Goal: Task Accomplishment & Management: Complete application form

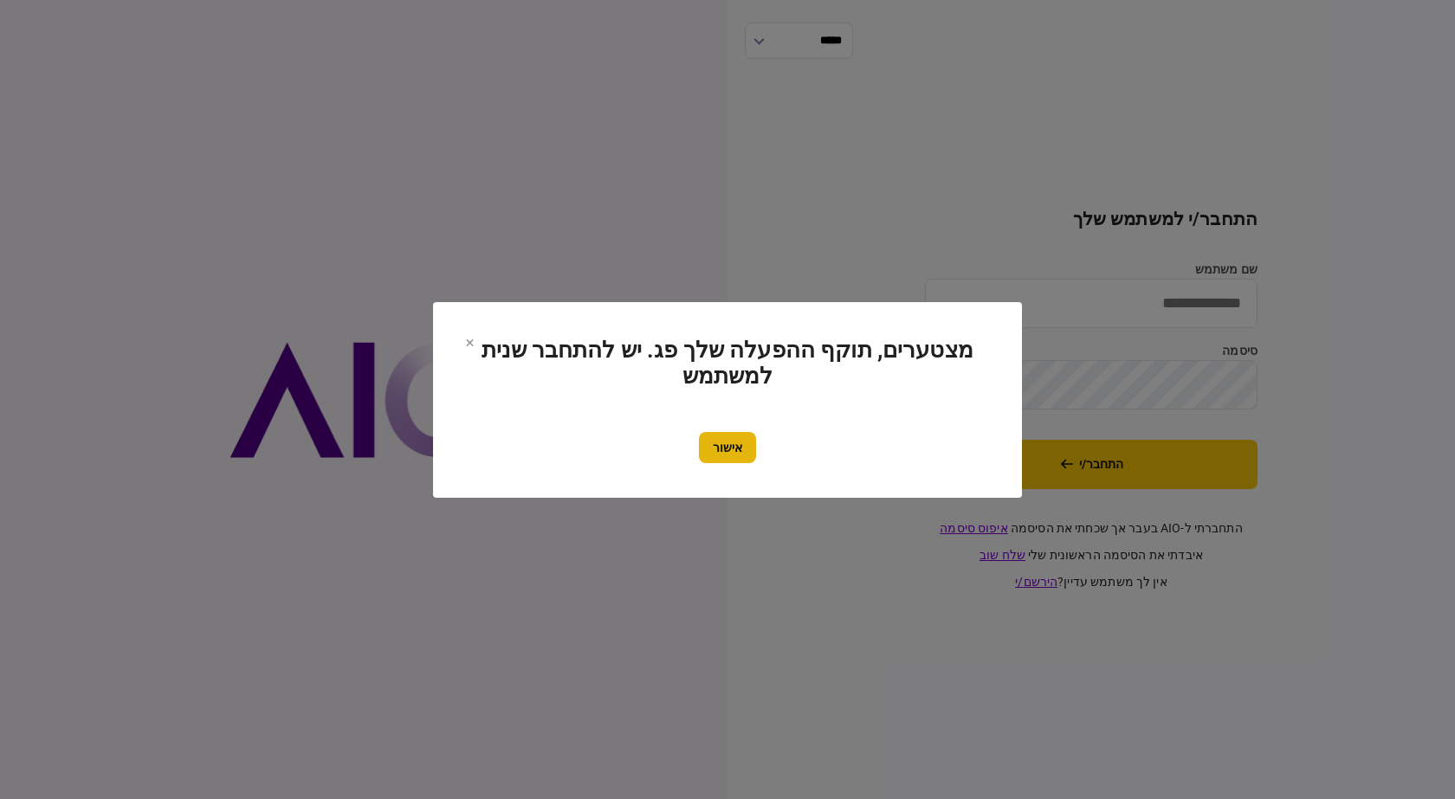
click at [737, 441] on button "אישור" at bounding box center [727, 447] width 57 height 31
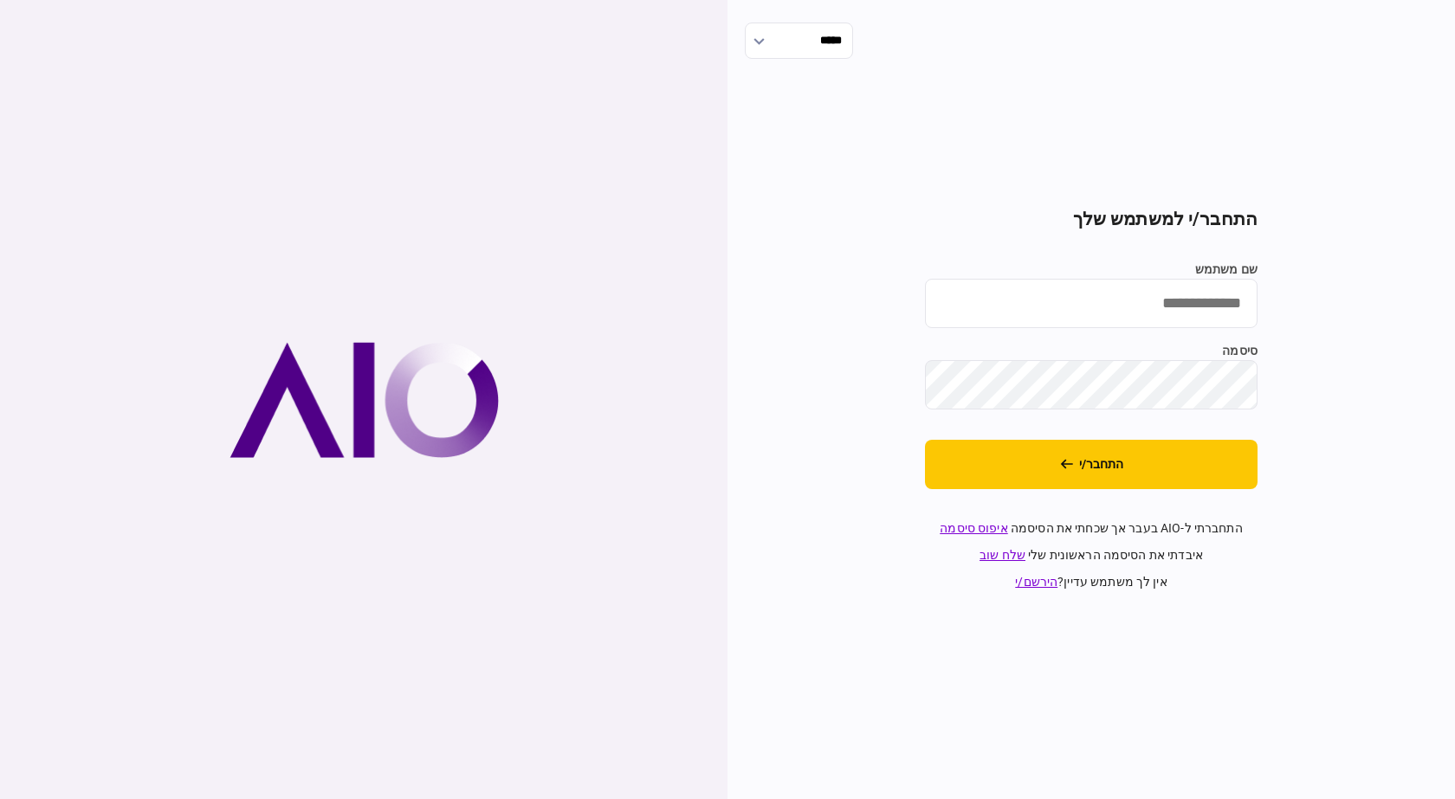
click at [1046, 318] on input "שם משתמש" at bounding box center [1091, 303] width 333 height 49
type input "**********"
click at [1043, 419] on section "**********" at bounding box center [1091, 400] width 333 height 383
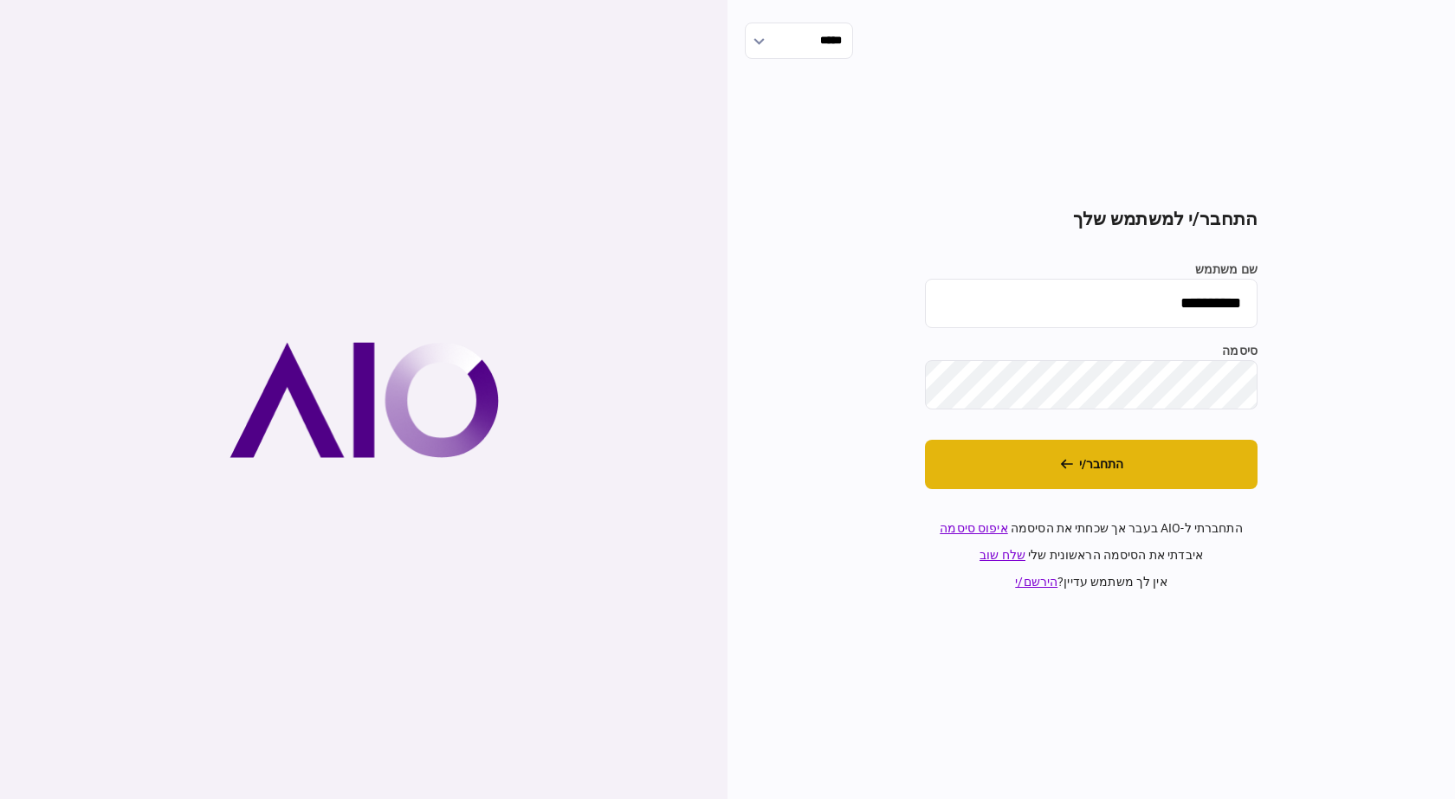
click at [1107, 481] on button "התחבר/י" at bounding box center [1091, 464] width 333 height 49
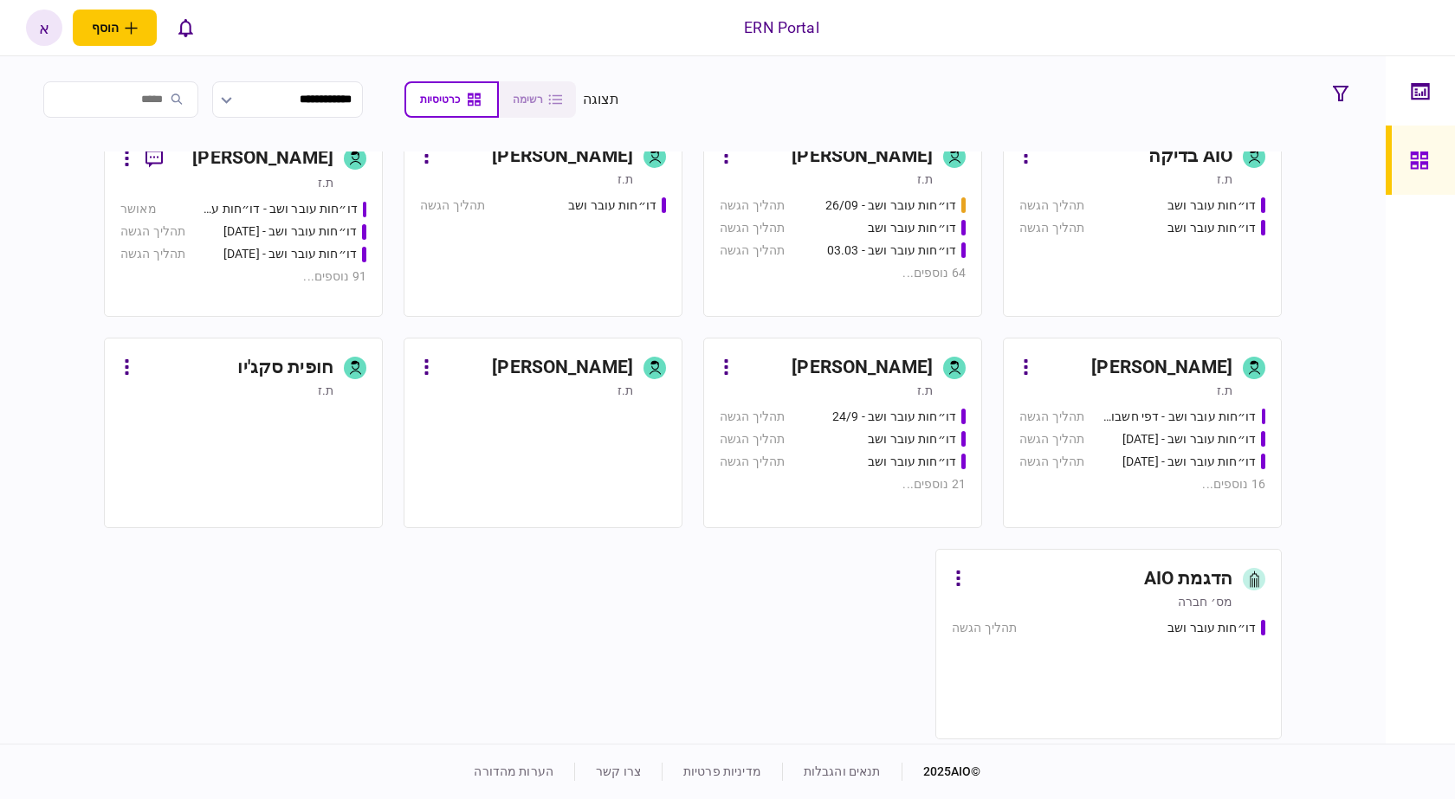
scroll to position [712, 0]
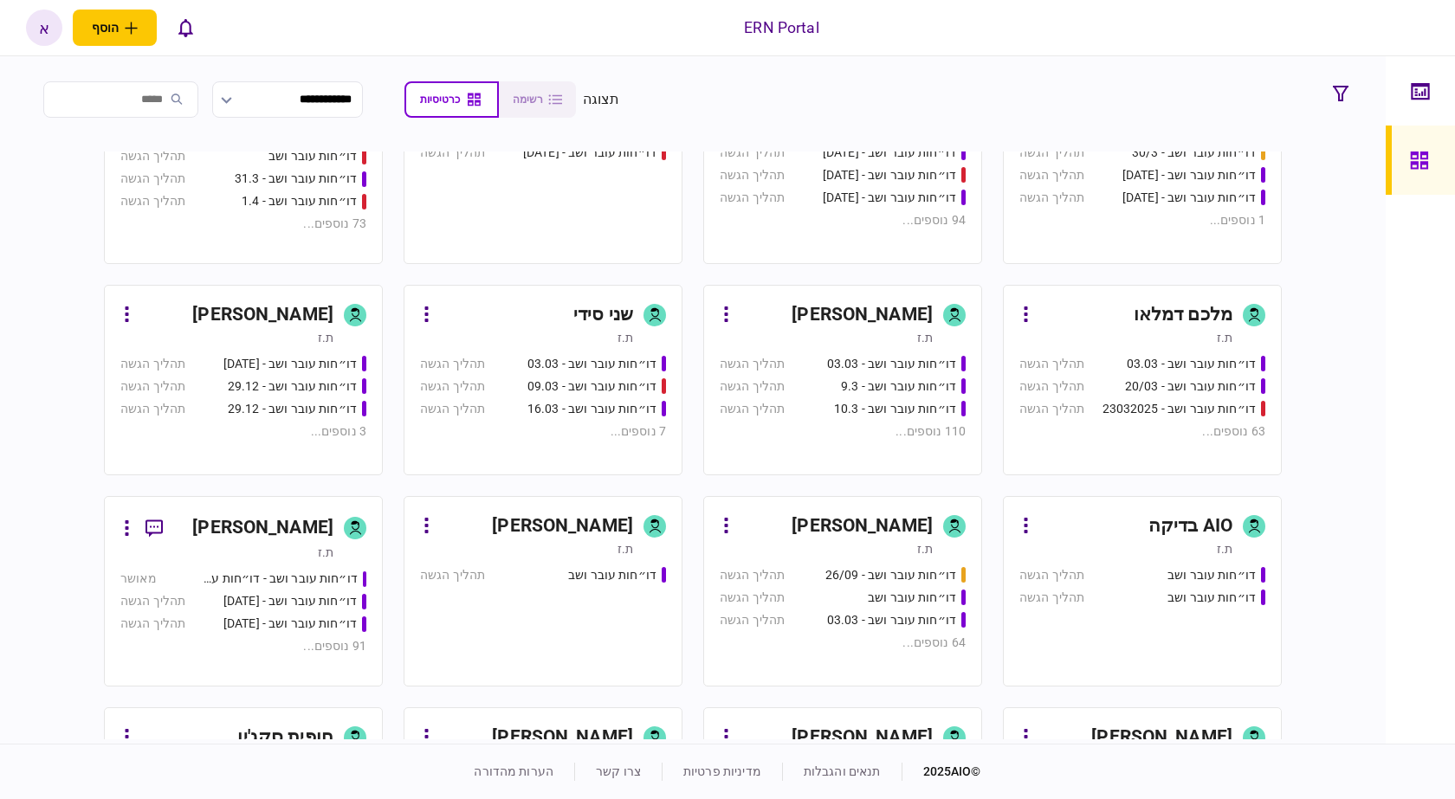
click at [863, 349] on link "איתמר שקד ת.ז דו״חות עובר ושב - 03.03 תהליך הגשה דו״חות עובר ושב - 9.3 תהליך הג…" at bounding box center [842, 380] width 279 height 191
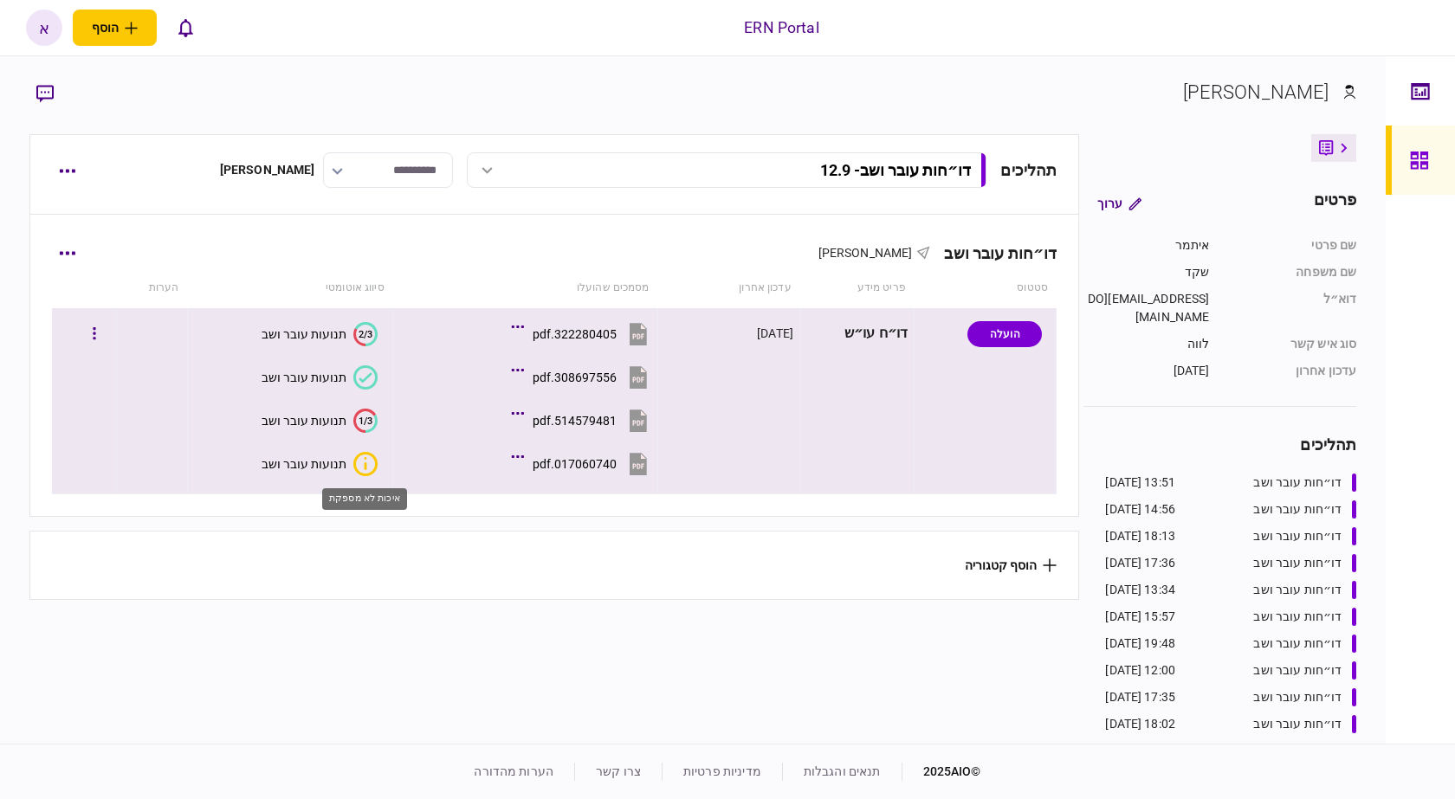
click at [369, 470] on icon "איכות לא מספקת" at bounding box center [365, 464] width 24 height 24
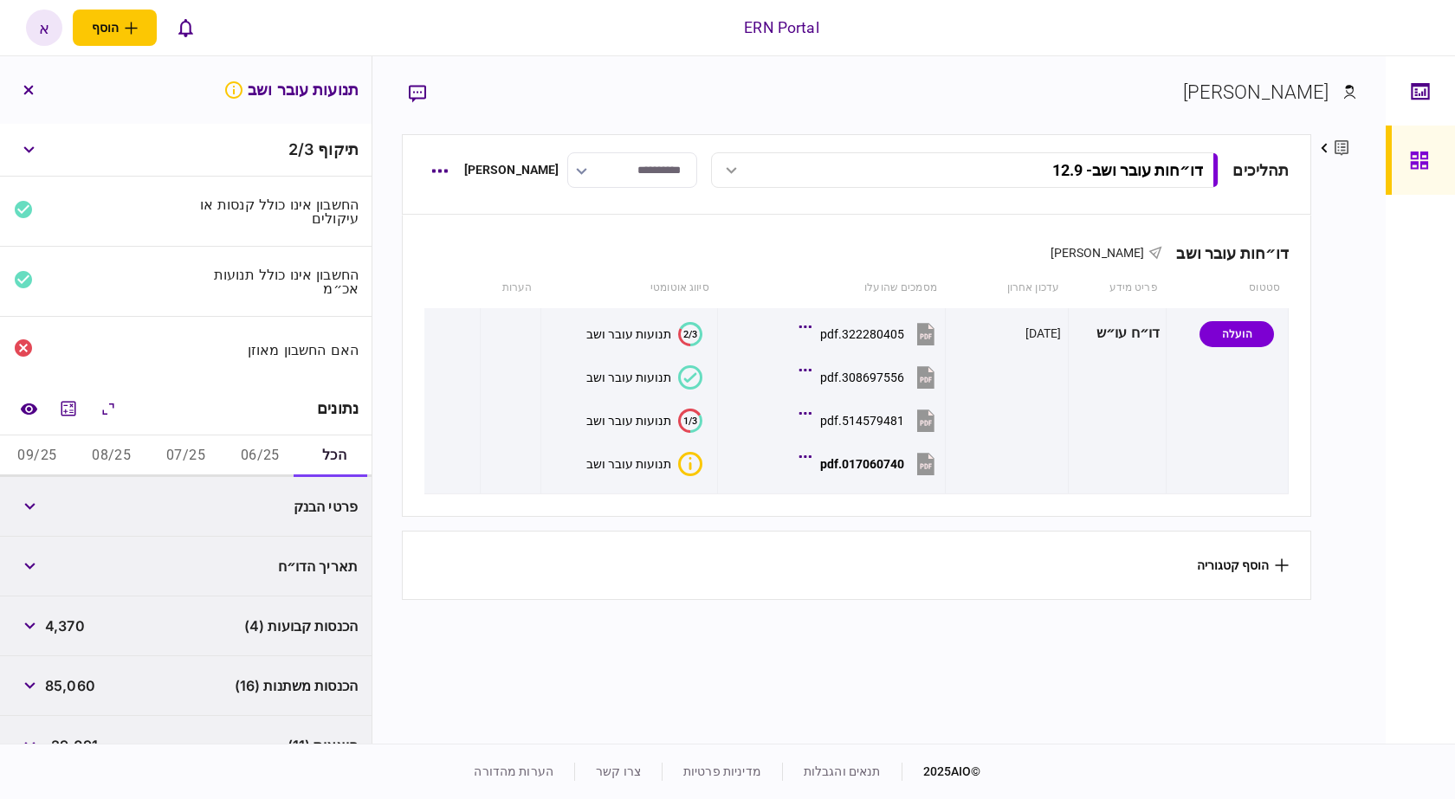
click at [233, 447] on button "06/25" at bounding box center [260, 457] width 74 height 42
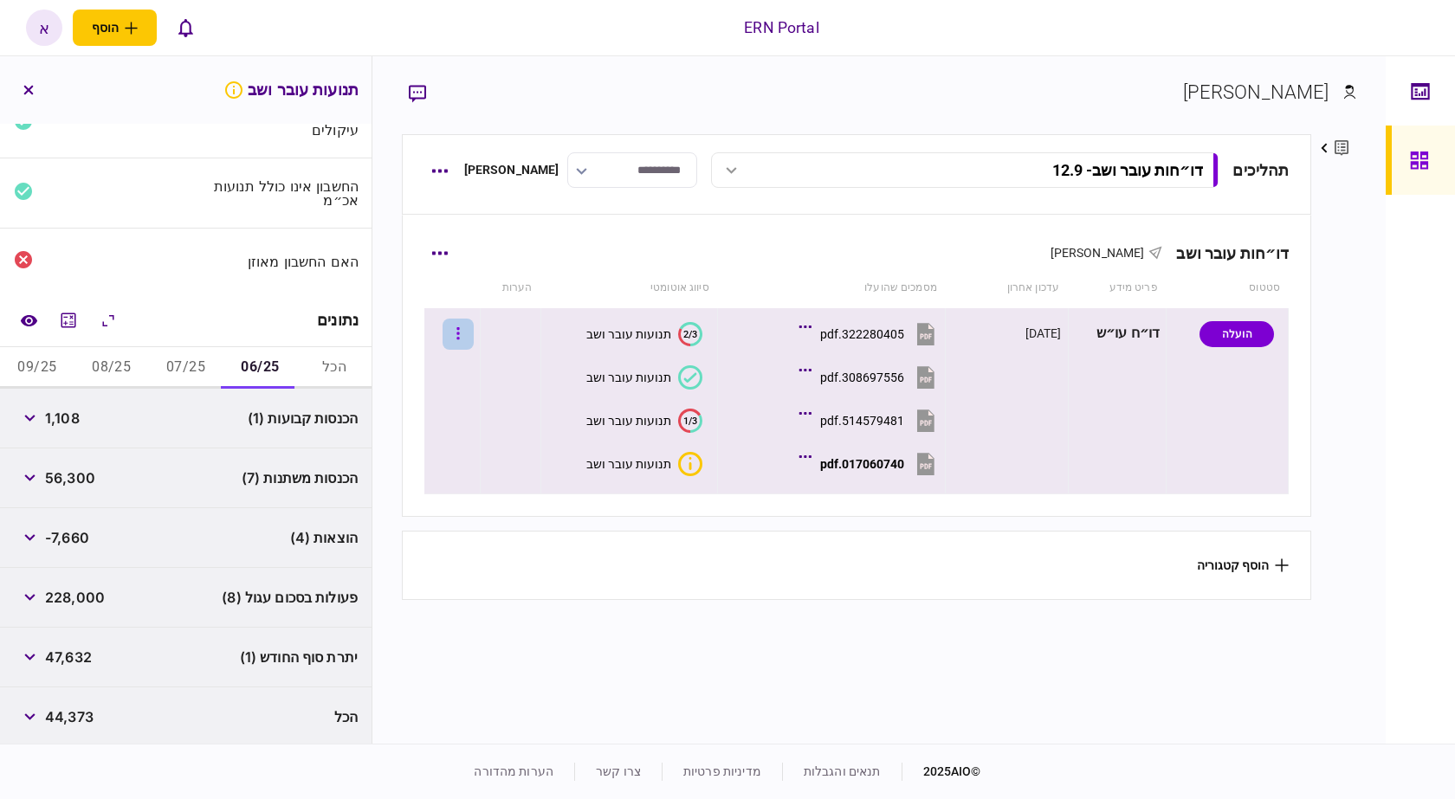
click at [465, 339] on button "button" at bounding box center [458, 334] width 31 height 31
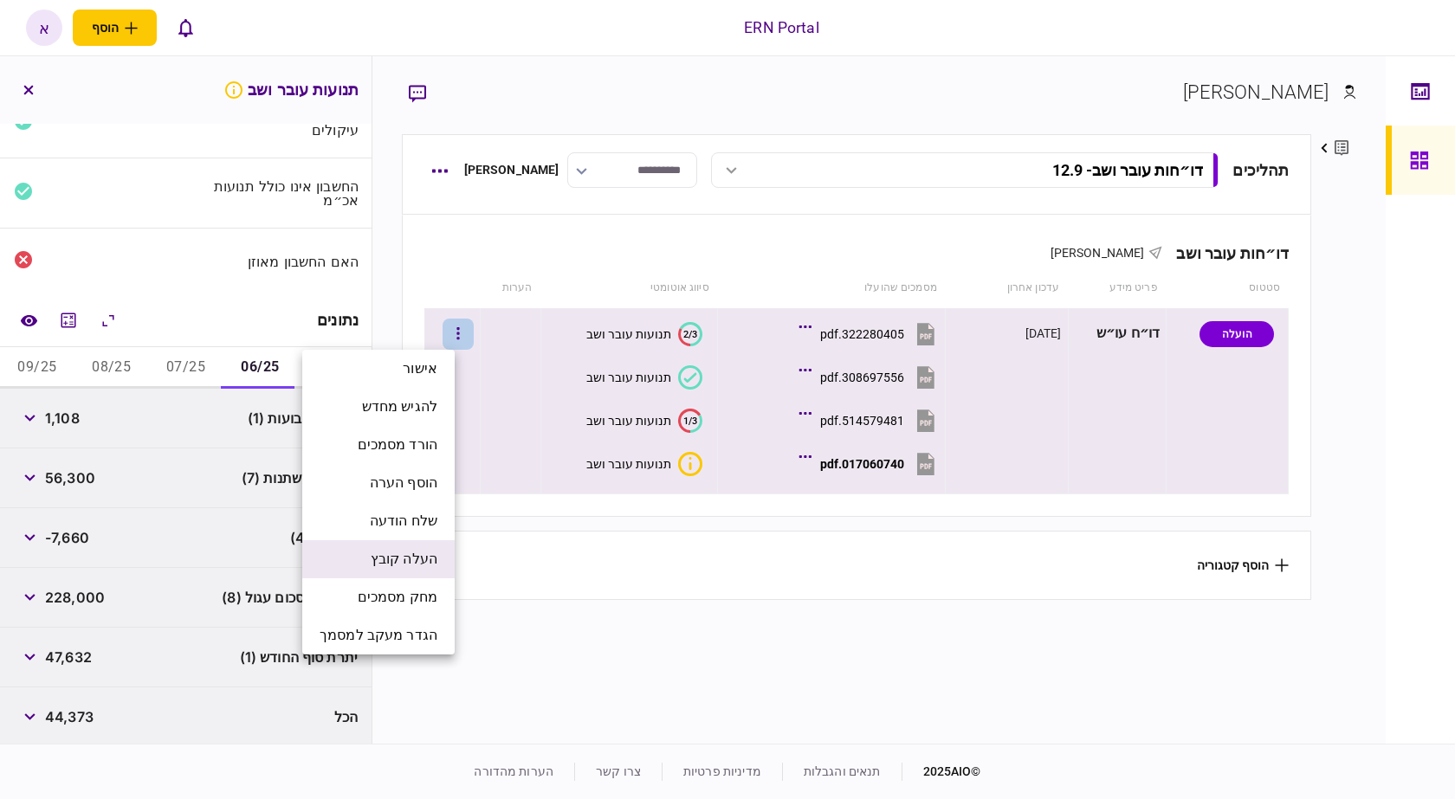
click at [419, 552] on span "העלה קובץ" at bounding box center [404, 559] width 67 height 21
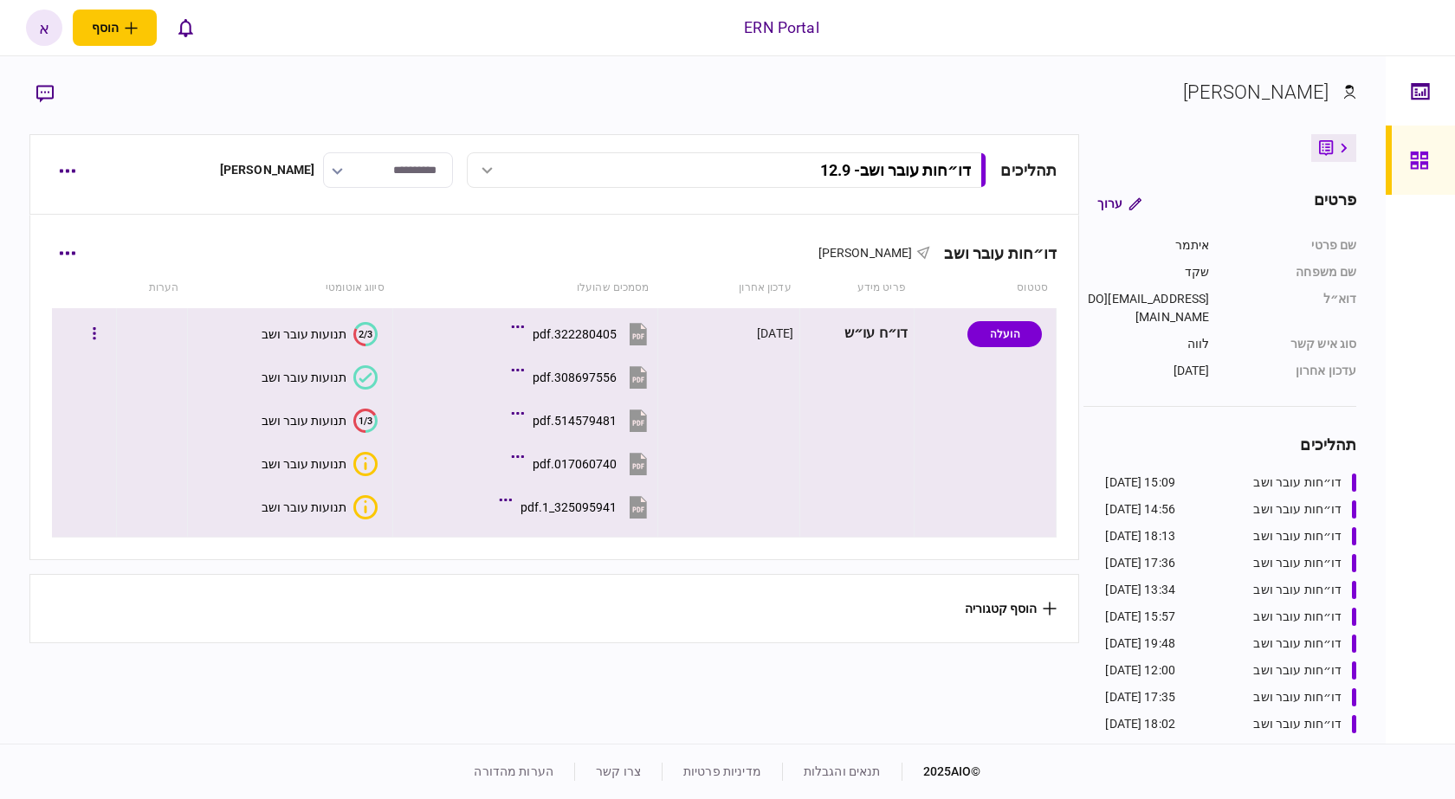
click at [340, 517] on button "תנועות עובר ושב" at bounding box center [320, 507] width 116 height 24
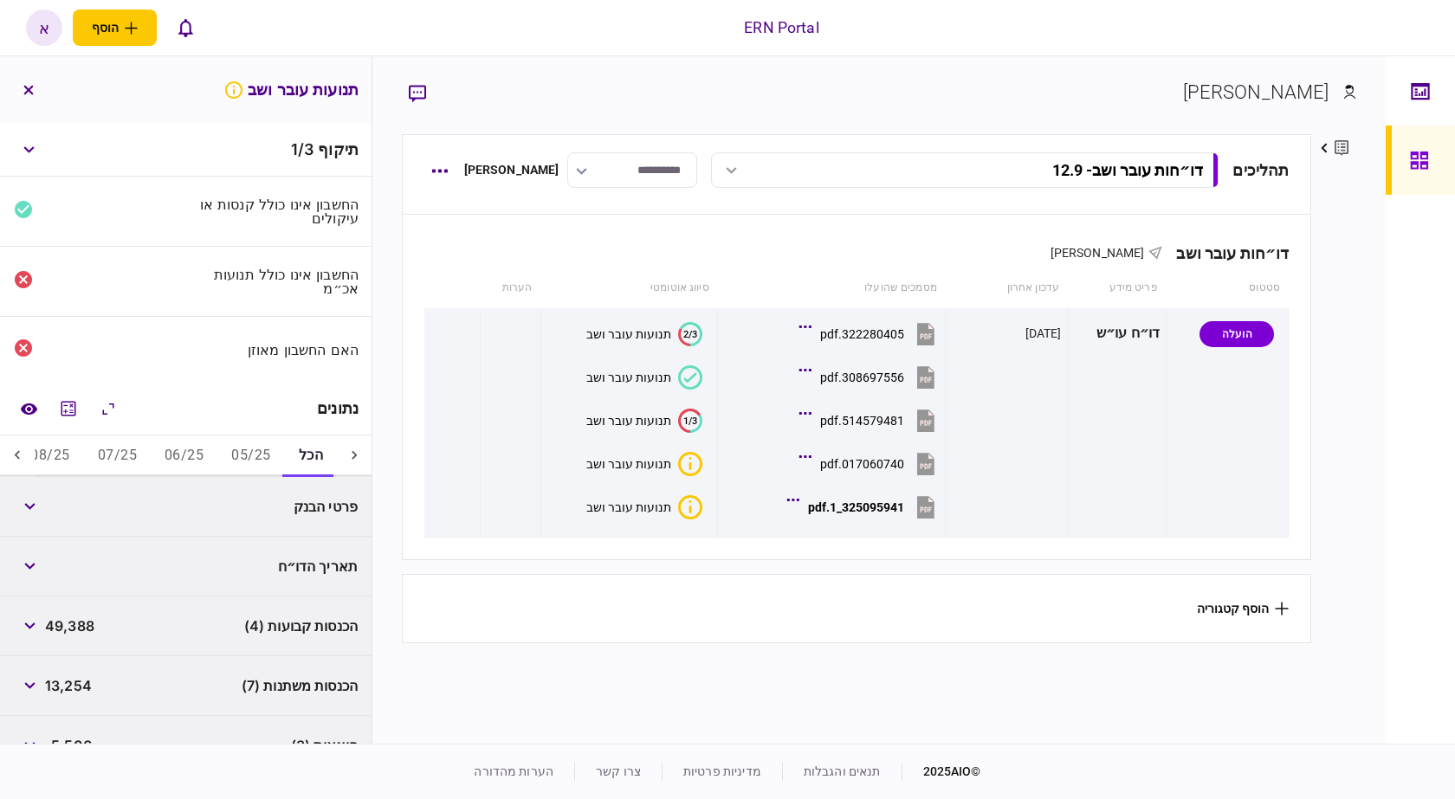
click at [249, 450] on button "05/25" at bounding box center [250, 457] width 67 height 42
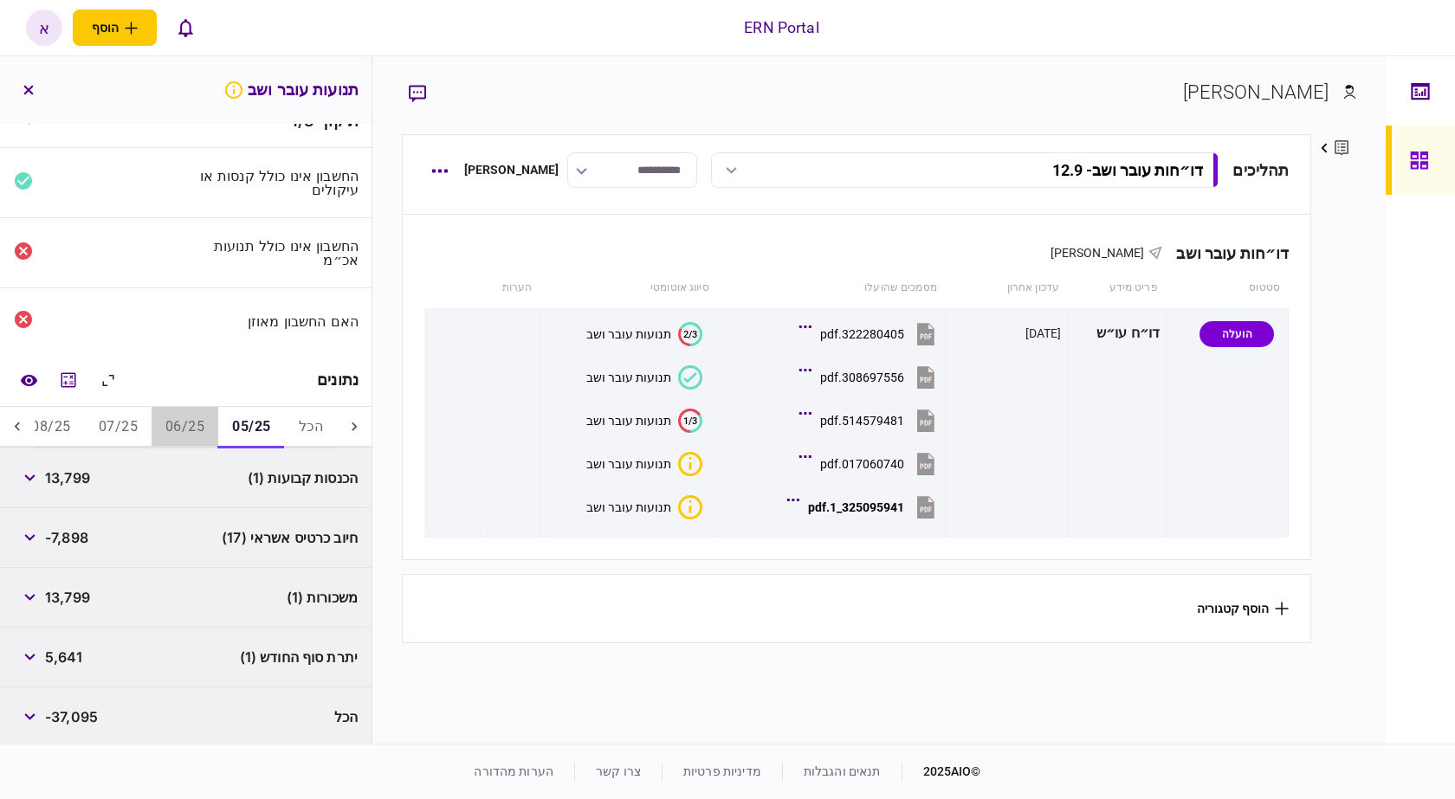
click at [162, 428] on button "06/25" at bounding box center [185, 428] width 67 height 42
click at [64, 468] on span "14,669" at bounding box center [68, 478] width 46 height 21
copy span "14,669"
click at [74, 538] on span "5,504" at bounding box center [66, 537] width 42 height 21
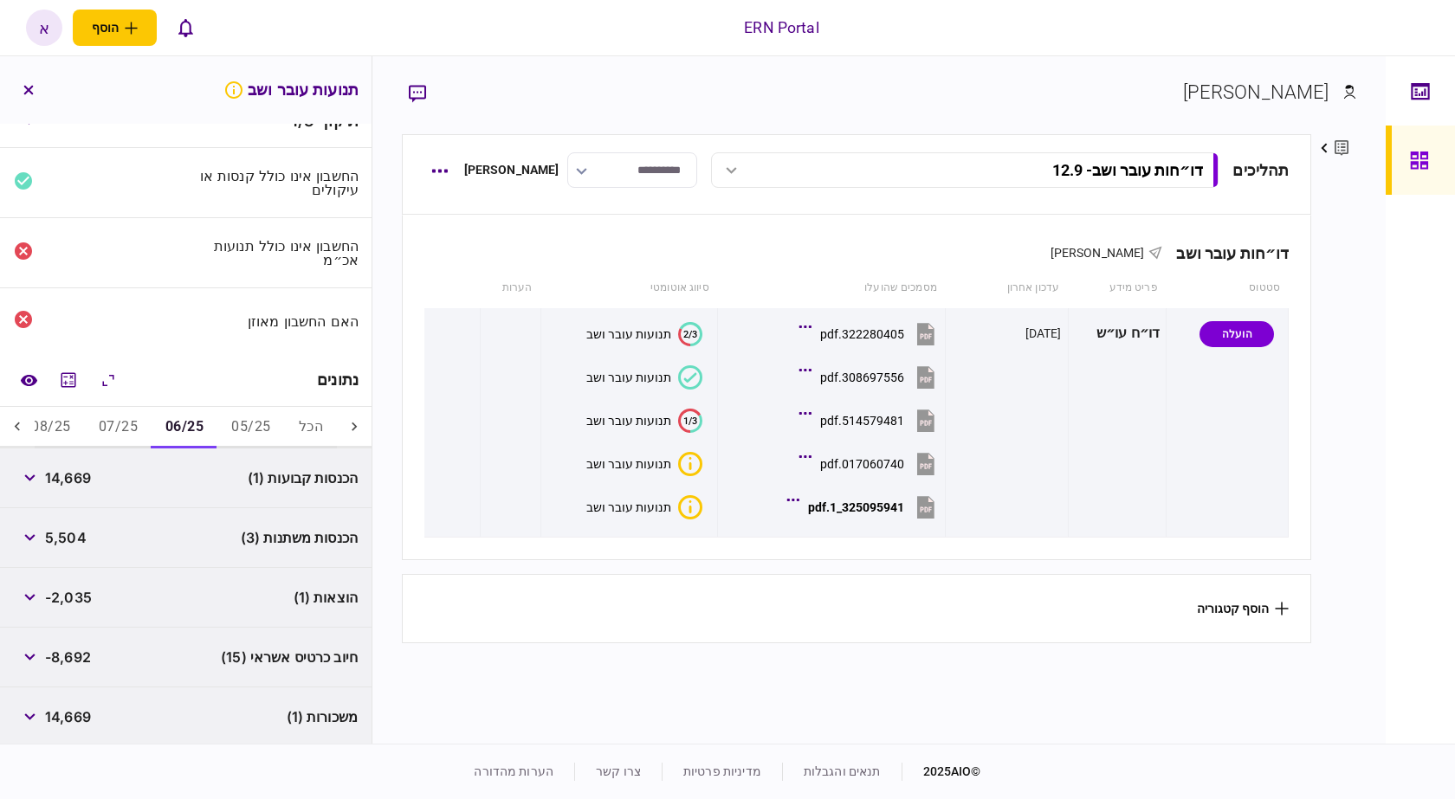
click at [74, 538] on span "5,504" at bounding box center [66, 537] width 42 height 21
copy span "5,504"
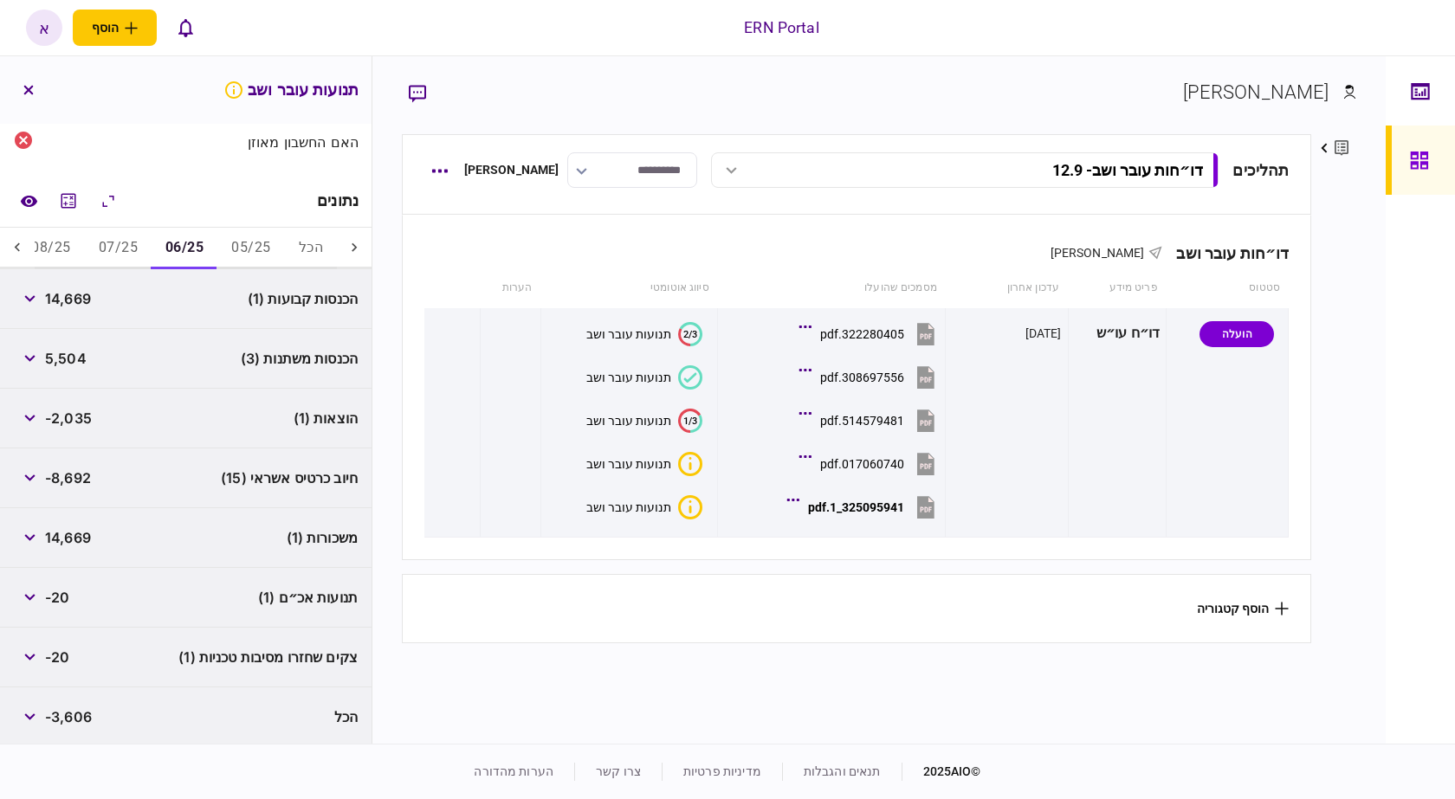
click at [81, 411] on span "-2,035" at bounding box center [68, 418] width 47 height 21
copy span "2,035"
click at [27, 597] on icon "button" at bounding box center [29, 597] width 11 height 7
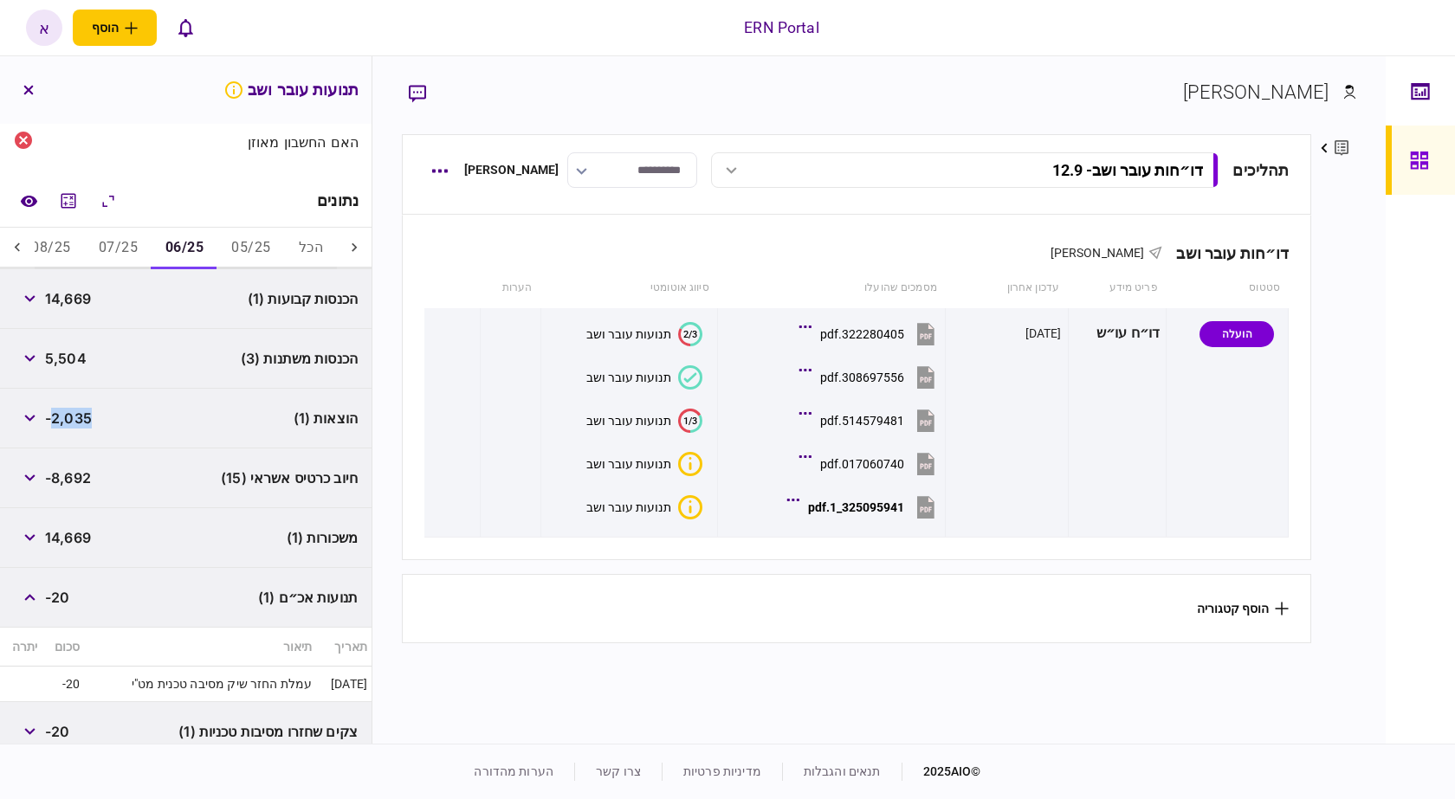
scroll to position [282, 0]
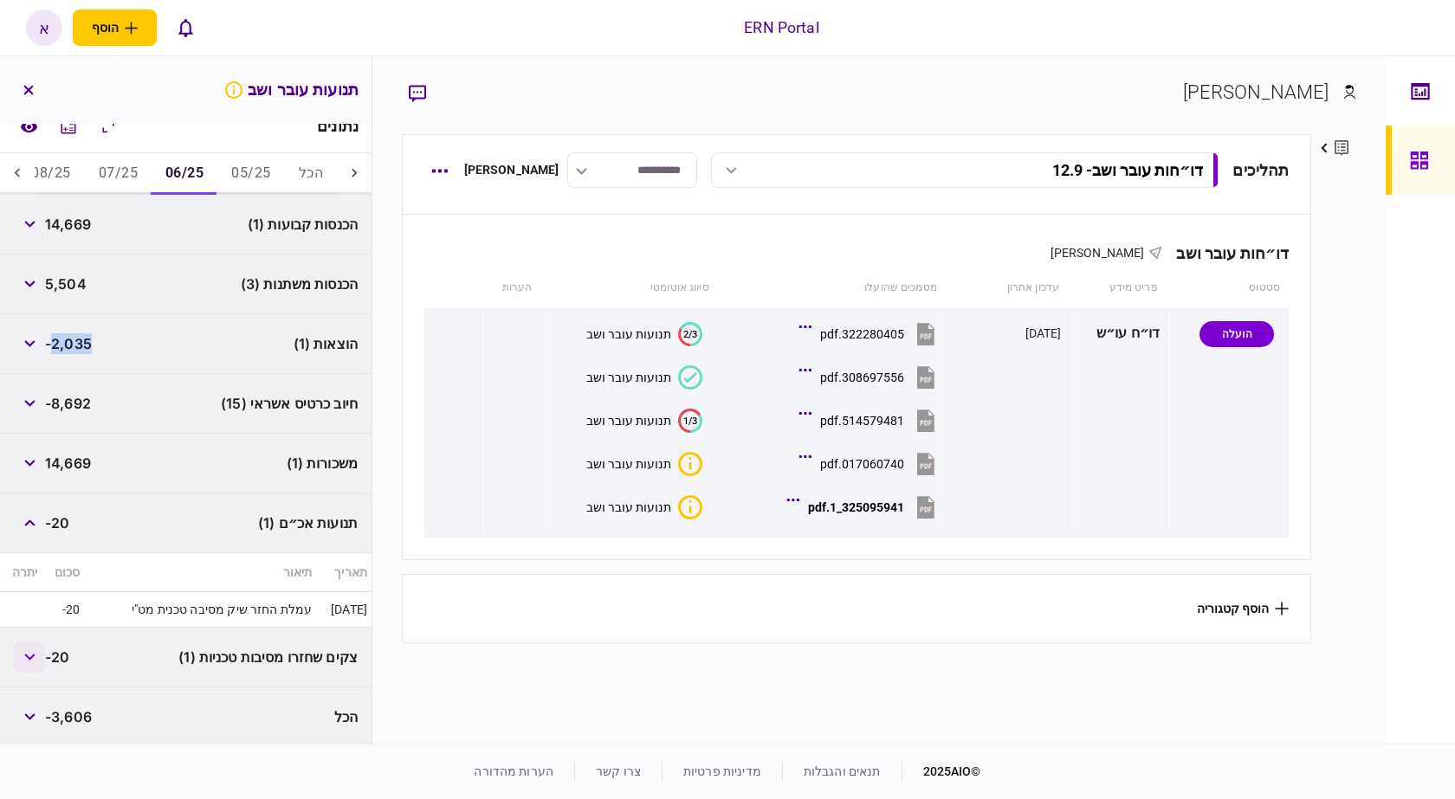
click at [37, 662] on button "button" at bounding box center [29, 657] width 31 height 31
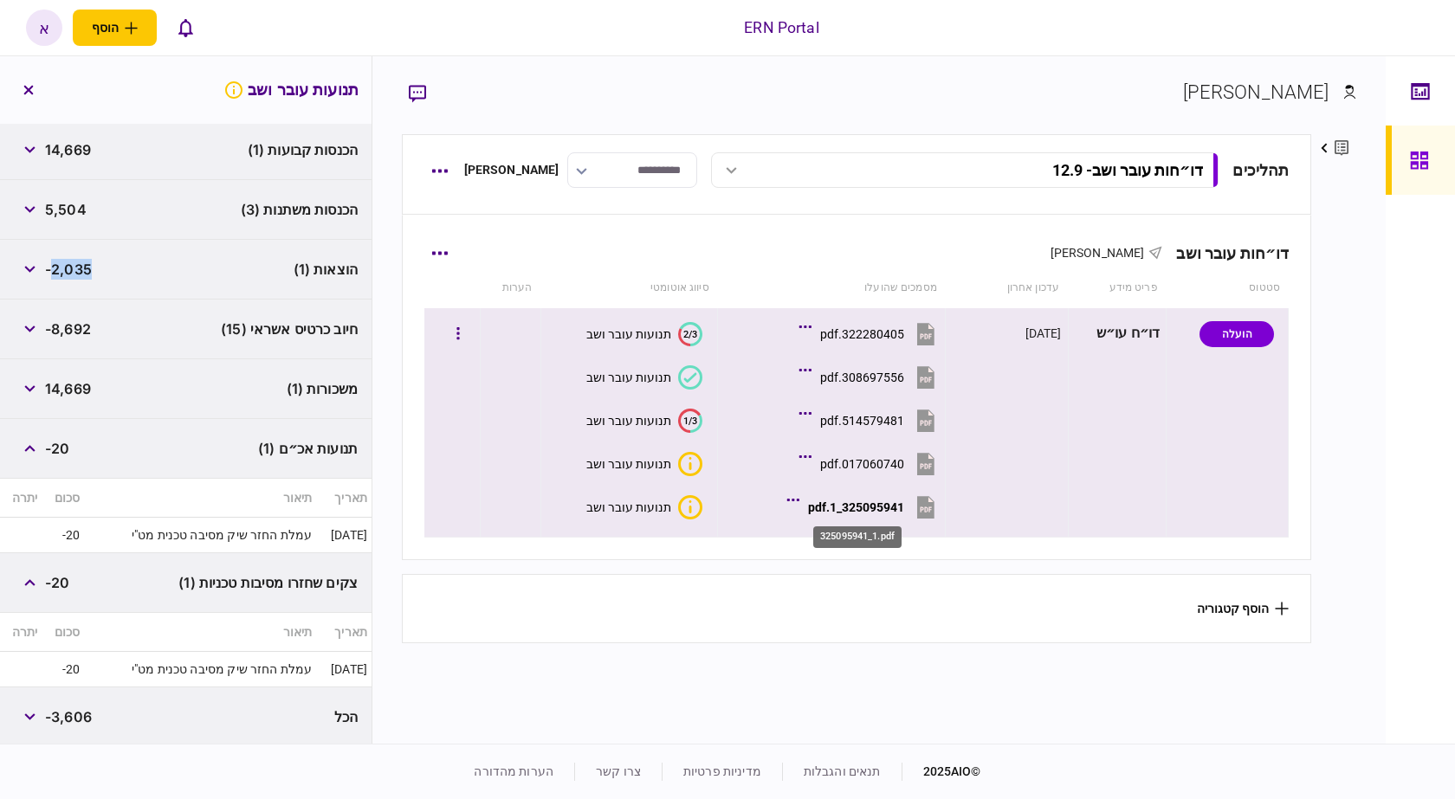
drag, startPoint x: 904, startPoint y: 508, endPoint x: 875, endPoint y: 520, distance: 30.7
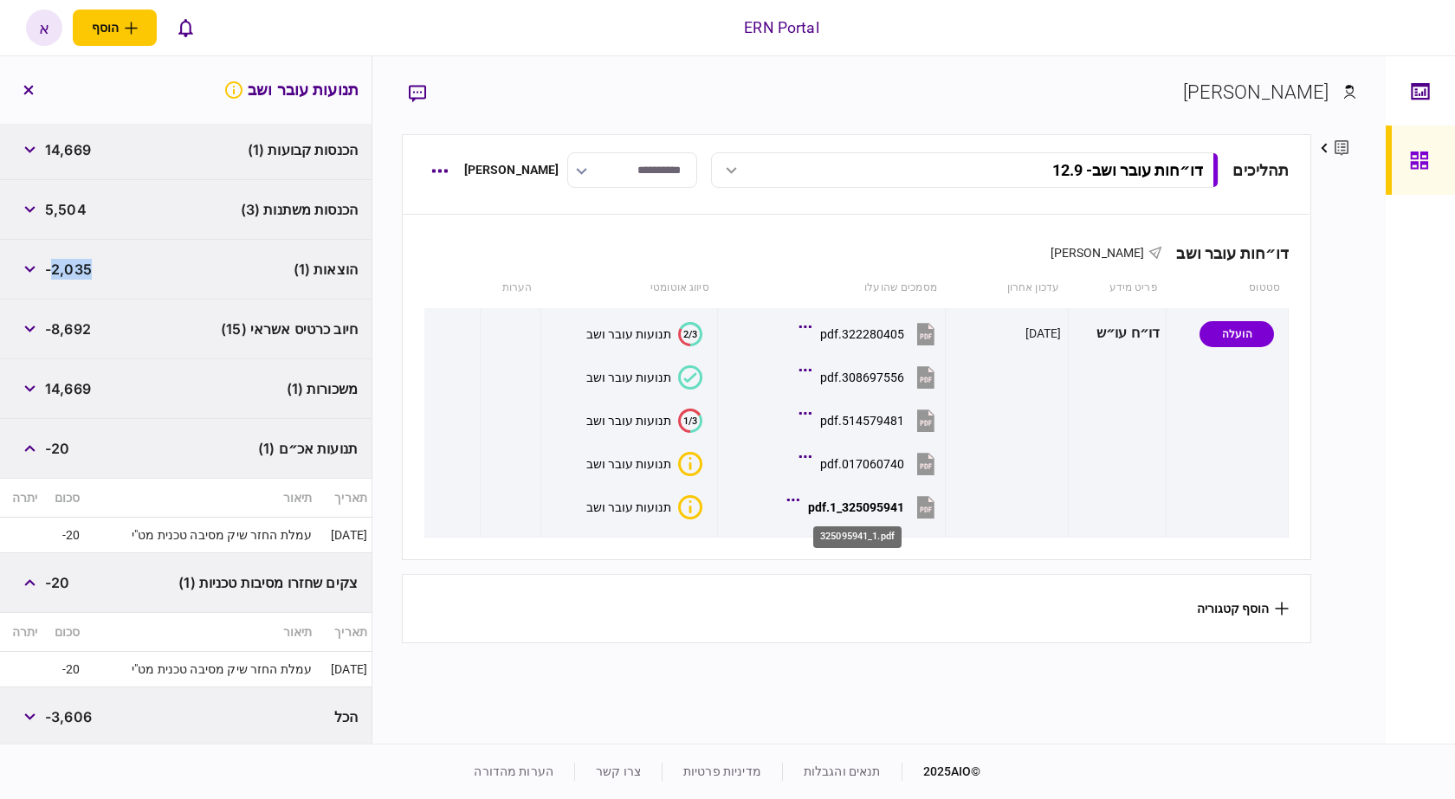
click at [903, 508] on div "325095941_1.pdf" at bounding box center [856, 508] width 96 height 14
click at [875, 520] on div "325095941_1.pdf" at bounding box center [857, 532] width 92 height 36
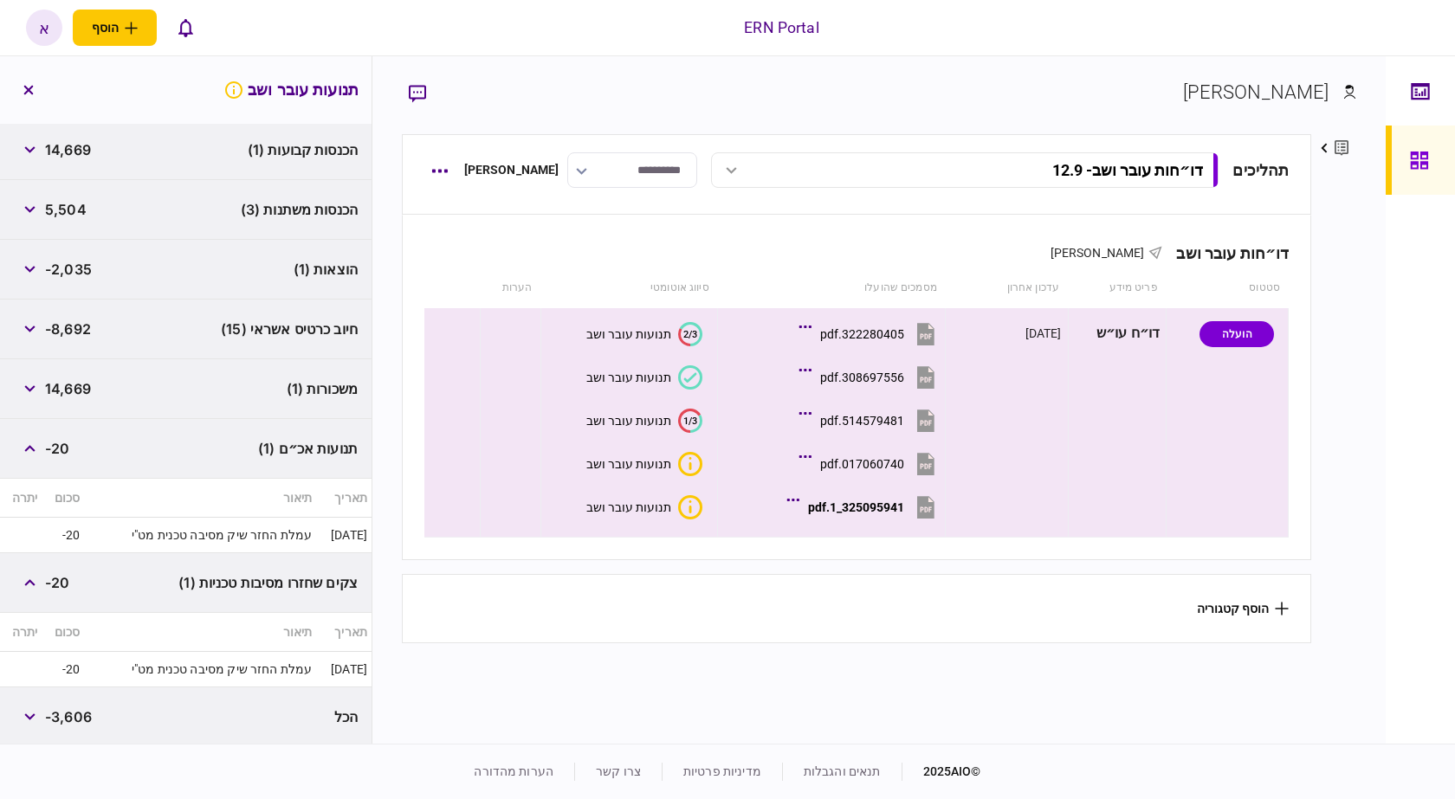
scroll to position [0, 0]
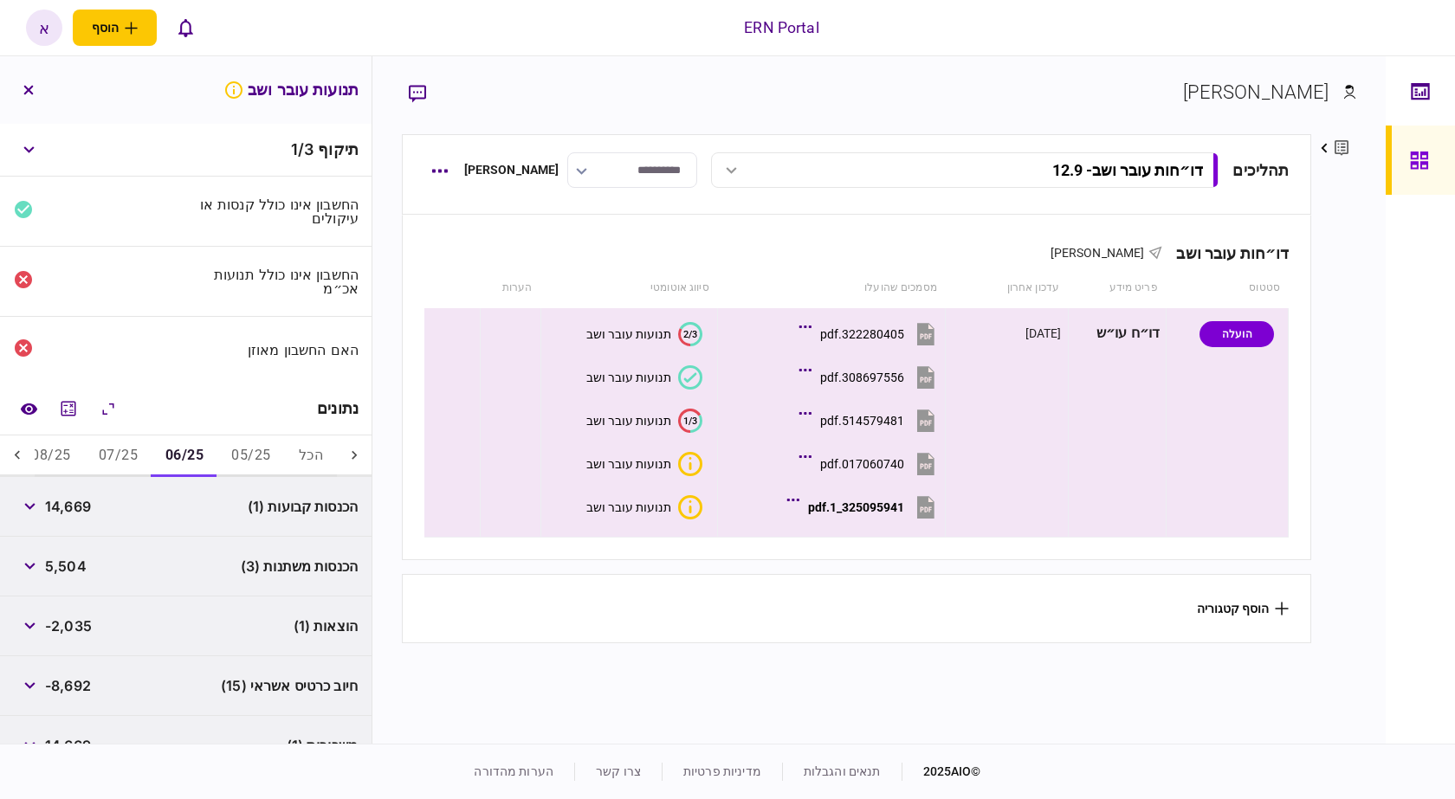
click at [132, 451] on button "07/25" at bounding box center [118, 457] width 67 height 42
click at [61, 512] on span "10,991" at bounding box center [67, 506] width 44 height 21
click at [61, 511] on span "10,991" at bounding box center [67, 506] width 44 height 21
copy span "10,991"
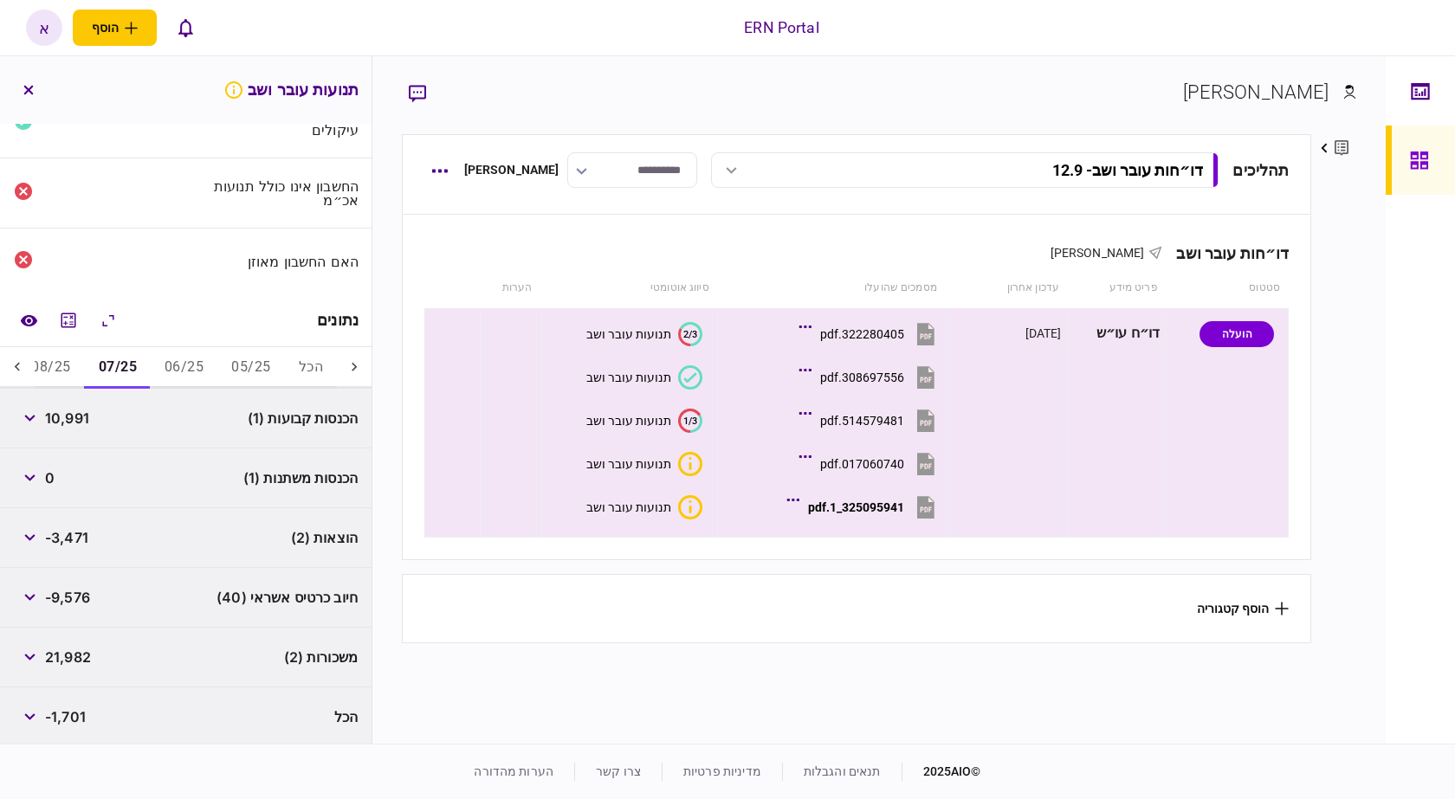
click at [74, 537] on span "-3,471" at bounding box center [66, 537] width 43 height 21
copy span "3,471"
click at [30, 654] on icon "button" at bounding box center [29, 657] width 11 height 7
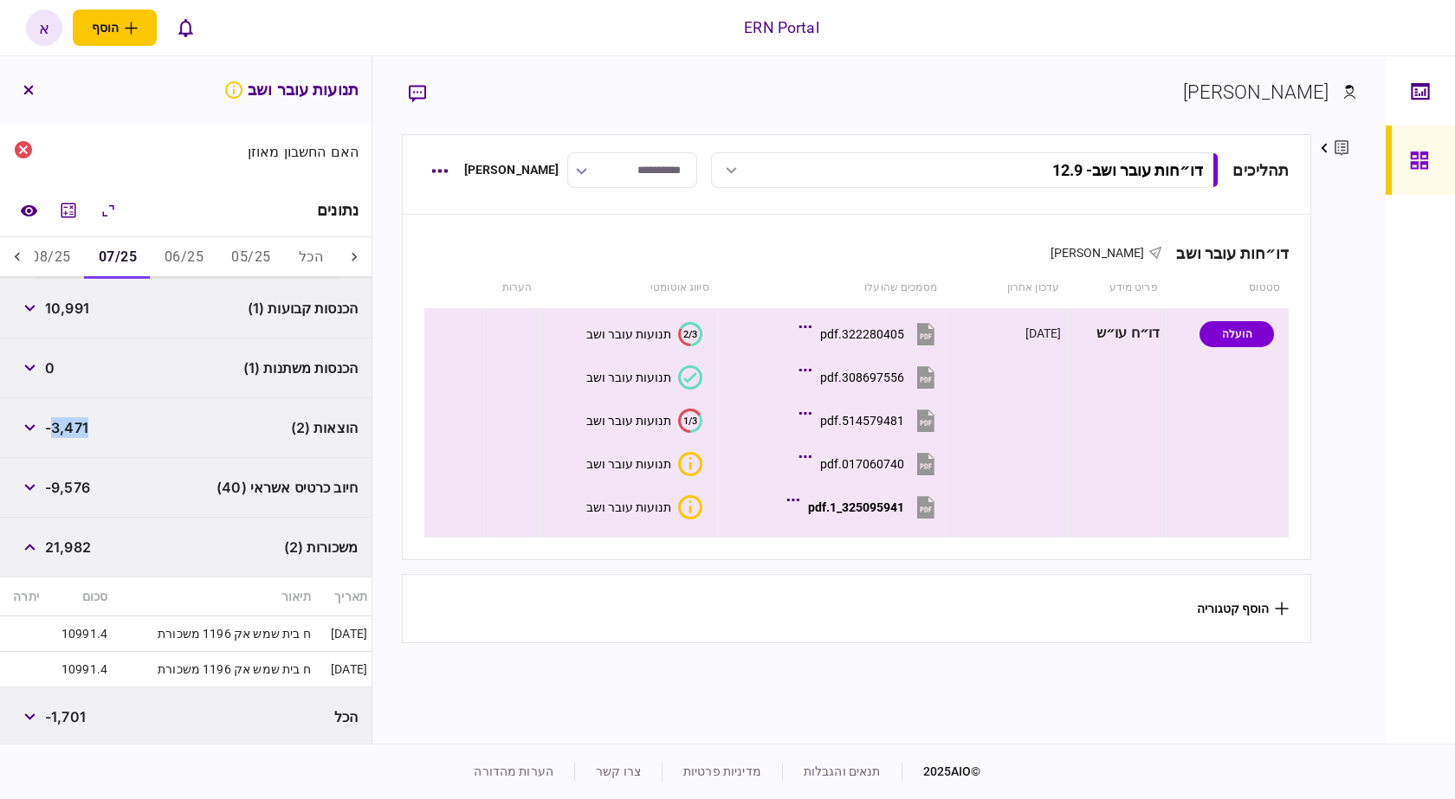
click at [81, 257] on button "08/25" at bounding box center [50, 258] width 67 height 42
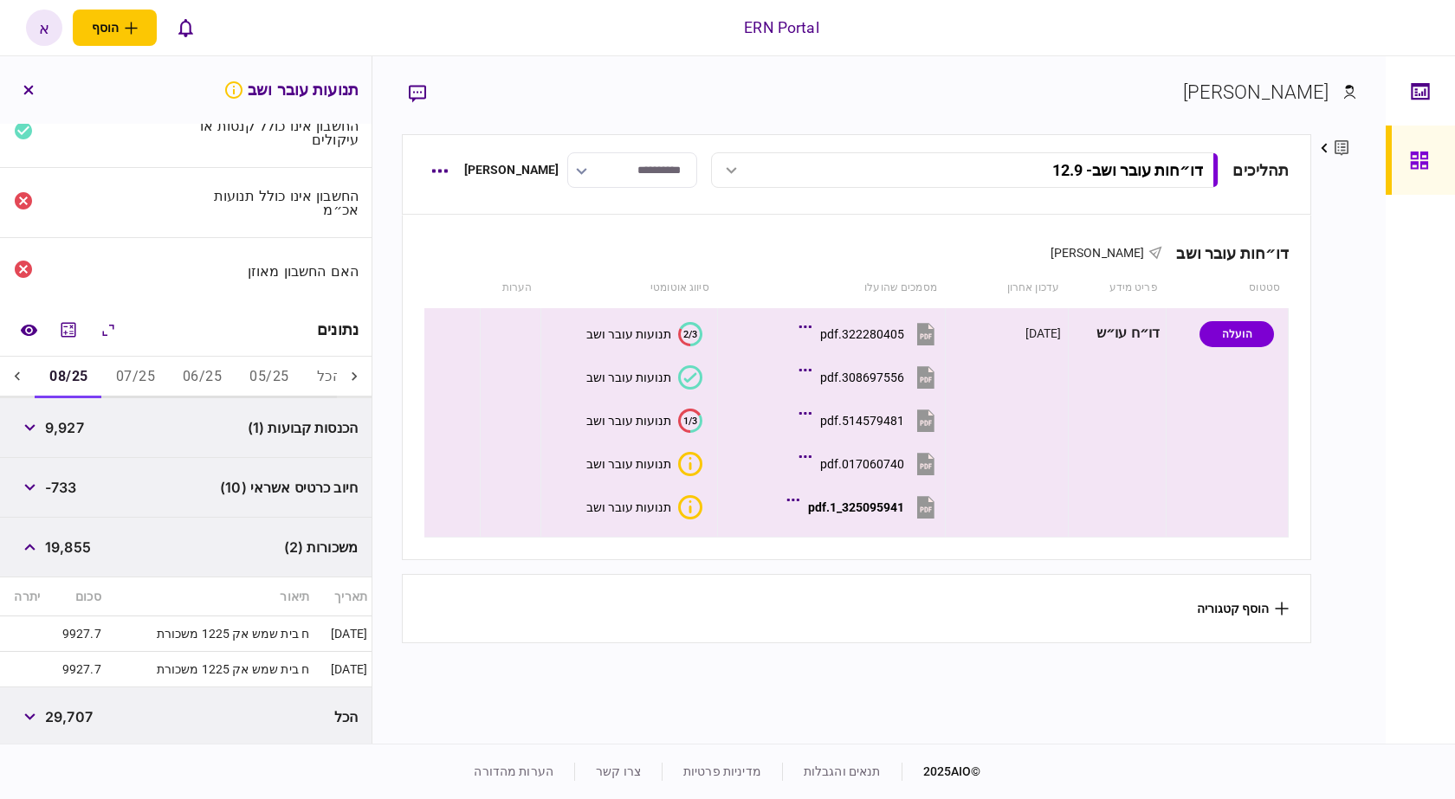
scroll to position [0, -18]
click at [72, 429] on span "9,927" at bounding box center [64, 427] width 39 height 21
copy span "9,927"
click at [26, 377] on icon at bounding box center [17, 376] width 17 height 17
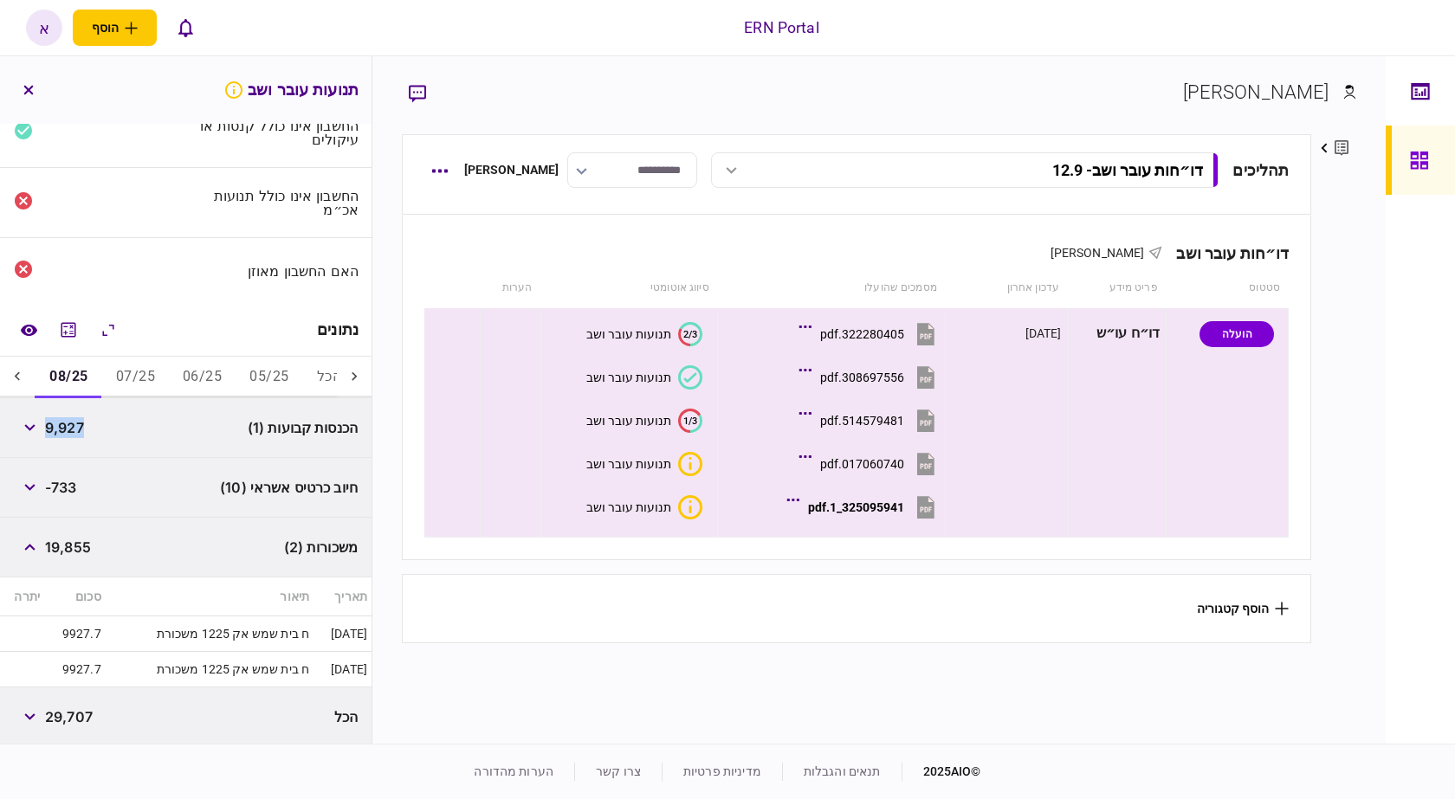
scroll to position [0, -84]
click at [74, 378] on button "09/25" at bounding box center [67, 378] width 67 height 42
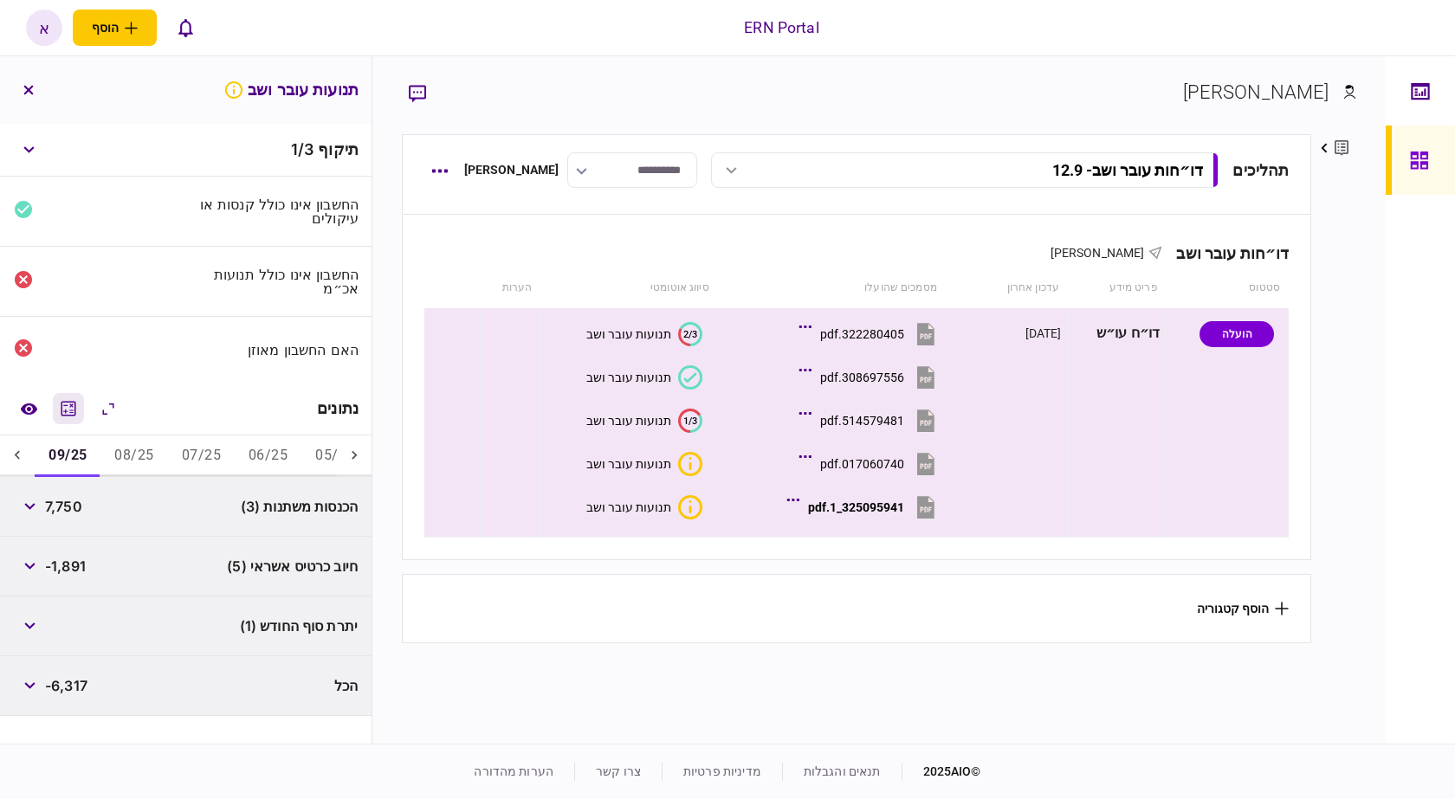
scroll to position [0, 0]
click at [68, 496] on span "7,750" at bounding box center [63, 506] width 37 height 21
copy div "7,750"
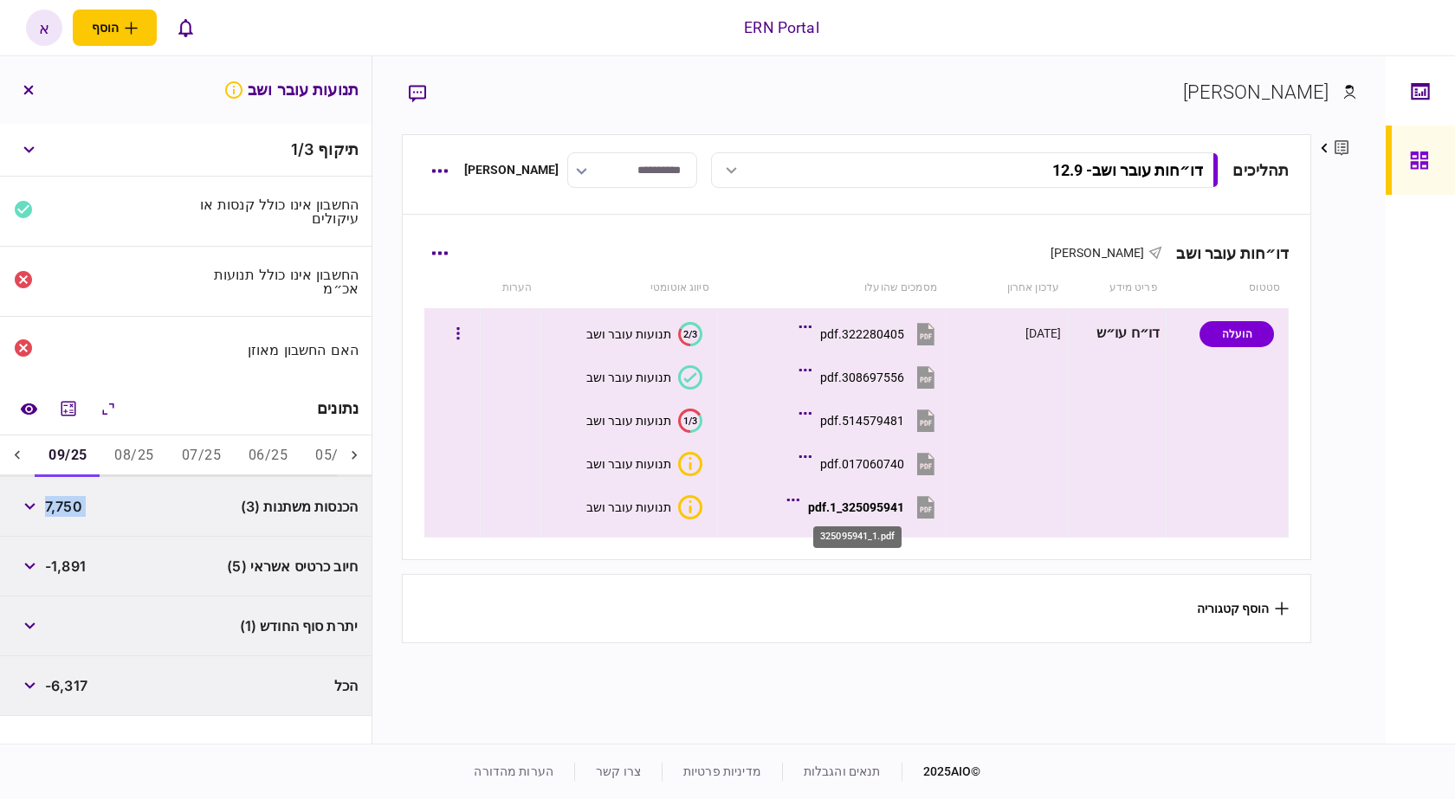
click at [837, 503] on div "325095941_1.pdf" at bounding box center [856, 508] width 96 height 14
click at [139, 443] on button "08/25" at bounding box center [133, 457] width 67 height 42
click at [81, 477] on div "הכנסות קבועות (1) 9,927" at bounding box center [186, 507] width 372 height 60
click at [78, 457] on button "09/25" at bounding box center [67, 457] width 67 height 42
click at [36, 507] on button "button" at bounding box center [29, 506] width 31 height 31
